Goal: Information Seeking & Learning: Find specific fact

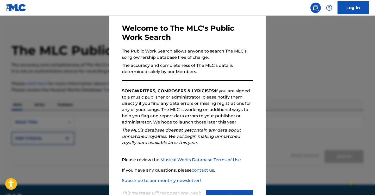
scroll to position [43, 0]
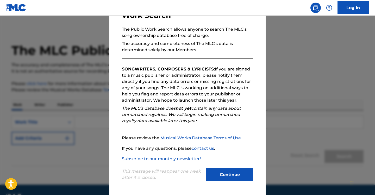
click at [237, 172] on button "Continue" at bounding box center [229, 175] width 47 height 13
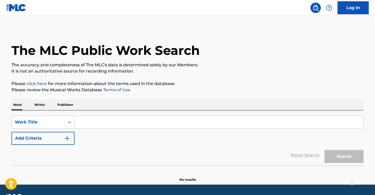
click at [104, 120] on input "Search Form" at bounding box center [219, 122] width 289 height 13
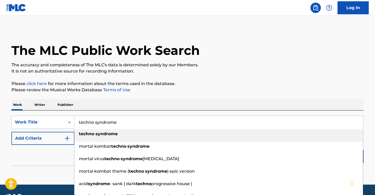
click at [121, 136] on div "techno - syndrome" at bounding box center [219, 133] width 288 height 9
type input "techno-syndrome"
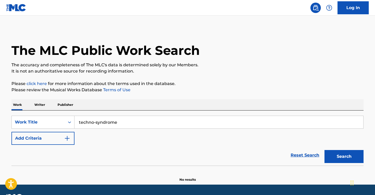
click at [61, 136] on button "Add Criteria" at bounding box center [42, 138] width 63 height 13
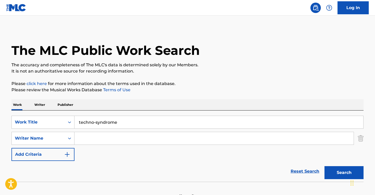
click at [111, 141] on input "Search Form" at bounding box center [214, 138] width 279 height 13
type input "[PERSON_NAME]"
click at [325, 166] on button "Search" at bounding box center [344, 172] width 39 height 13
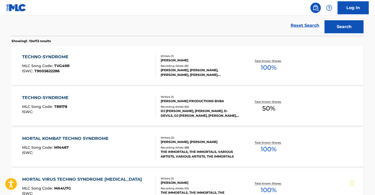
scroll to position [156, 0]
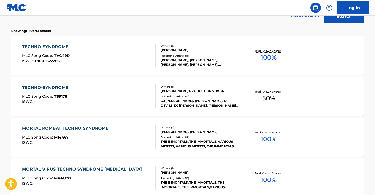
click at [90, 46] on div "TECHNO-SYNDROME MLC Song Code : TVG49R ISWC : T9005622286" at bounding box center [89, 55] width 134 height 23
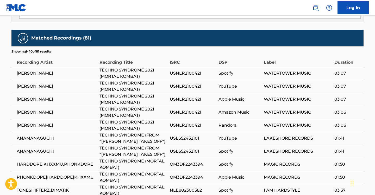
scroll to position [568, 0]
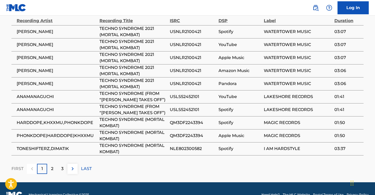
click at [88, 166] on p "LAST" at bounding box center [86, 169] width 11 height 6
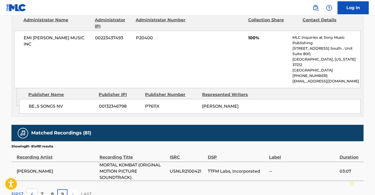
scroll to position [456, 0]
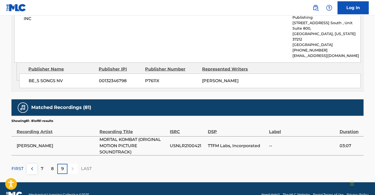
click at [54, 164] on div "8" at bounding box center [52, 169] width 10 height 10
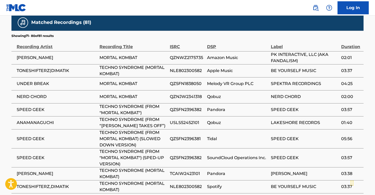
scroll to position [568, 0]
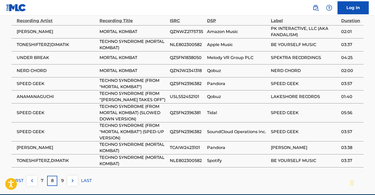
click at [44, 176] on div "7" at bounding box center [42, 181] width 10 height 10
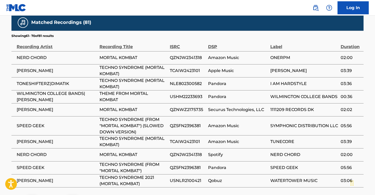
scroll to position [574, 0]
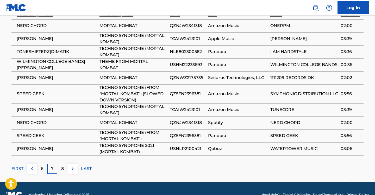
click at [18, 166] on p "FIRST" at bounding box center [17, 169] width 12 height 6
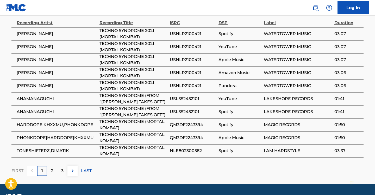
scroll to position [568, 0]
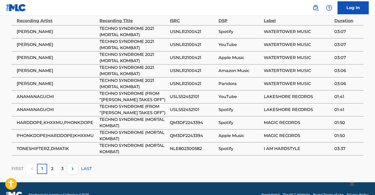
click at [53, 166] on p "2" at bounding box center [52, 169] width 2 height 6
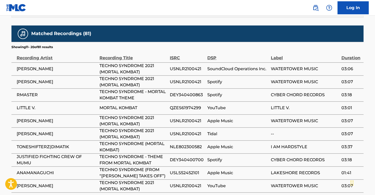
scroll to position [516, 0]
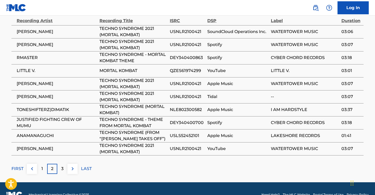
click at [62, 164] on div "3" at bounding box center [62, 169] width 10 height 10
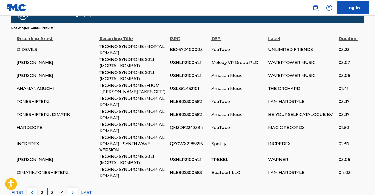
scroll to position [568, 0]
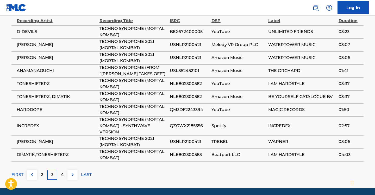
click at [63, 172] on p "4" at bounding box center [62, 175] width 3 height 6
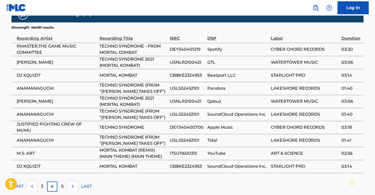
scroll to position [542, 0]
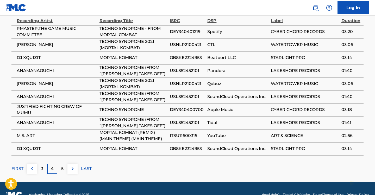
click at [64, 166] on p "5" at bounding box center [62, 169] width 2 height 6
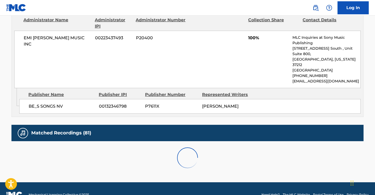
scroll to position [568, 0]
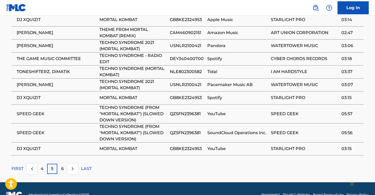
click at [64, 166] on p "6" at bounding box center [62, 169] width 3 height 6
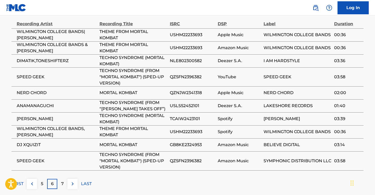
scroll to position [580, 0]
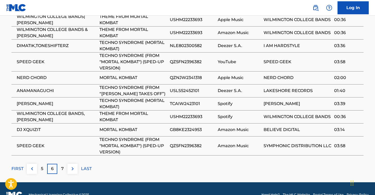
click at [66, 164] on div "7" at bounding box center [62, 169] width 10 height 10
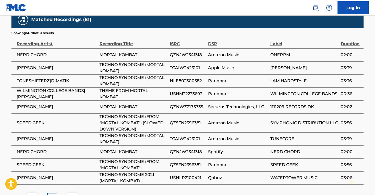
scroll to position [574, 0]
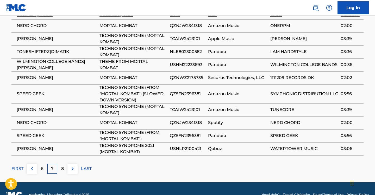
click at [63, 166] on p "8" at bounding box center [62, 169] width 3 height 6
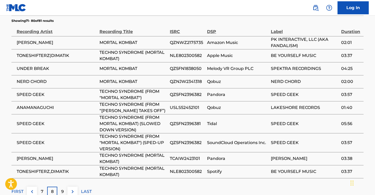
scroll to position [548, 0]
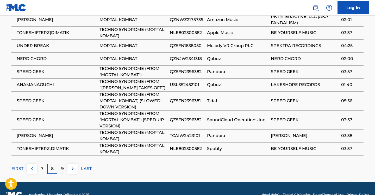
click at [64, 164] on div "9" at bounding box center [62, 169] width 10 height 10
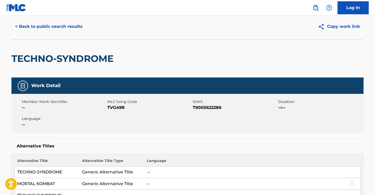
scroll to position [0, 0]
